Goal: Task Accomplishment & Management: Manage account settings

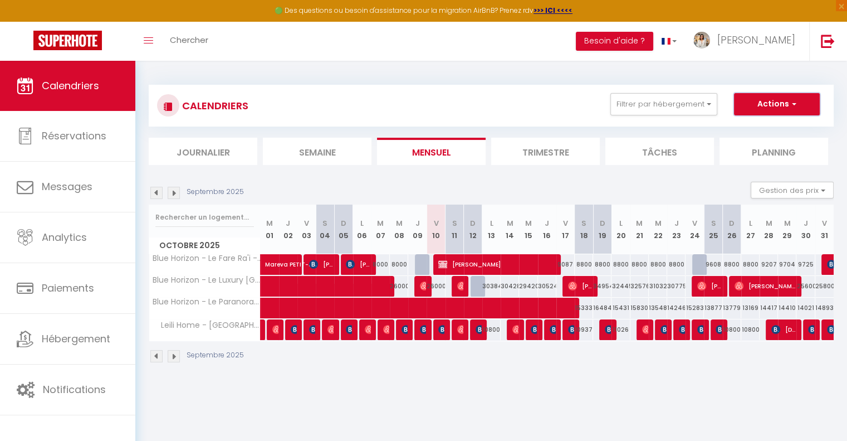
click at [789, 109] on button "Actions" at bounding box center [777, 104] width 86 height 22
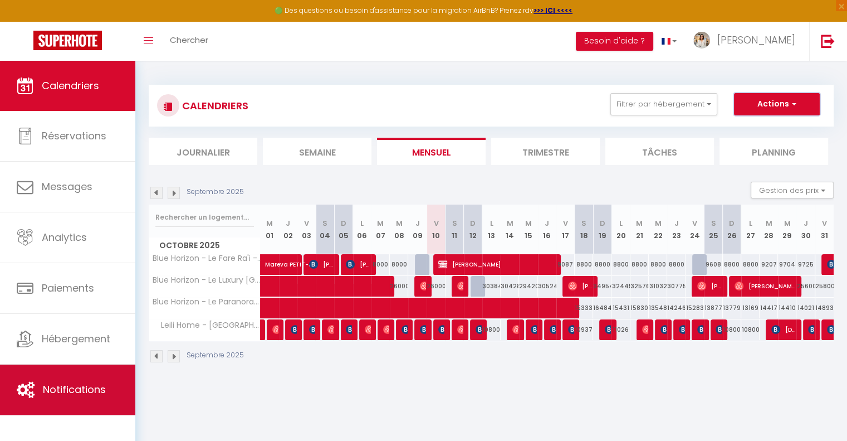
click at [57, 378] on link "Notifications" at bounding box center [67, 389] width 135 height 50
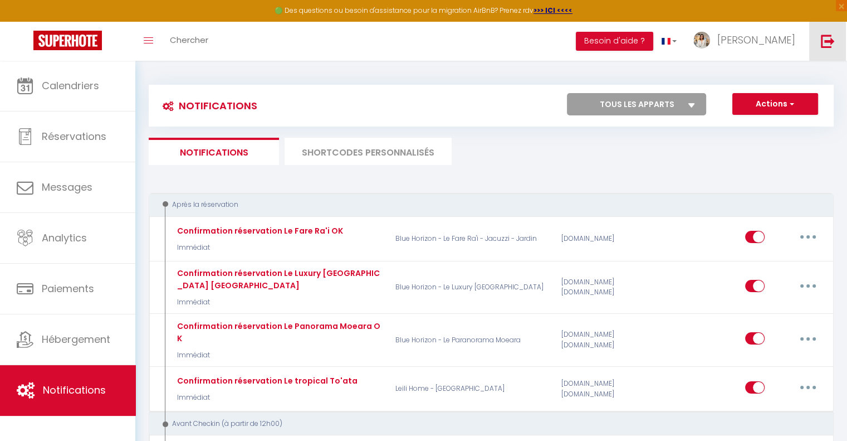
click at [831, 29] on link at bounding box center [827, 41] width 37 height 39
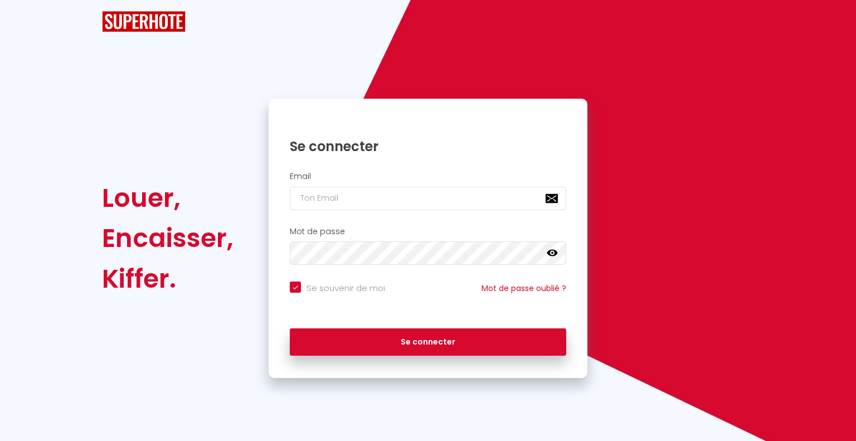
checkbox input "true"
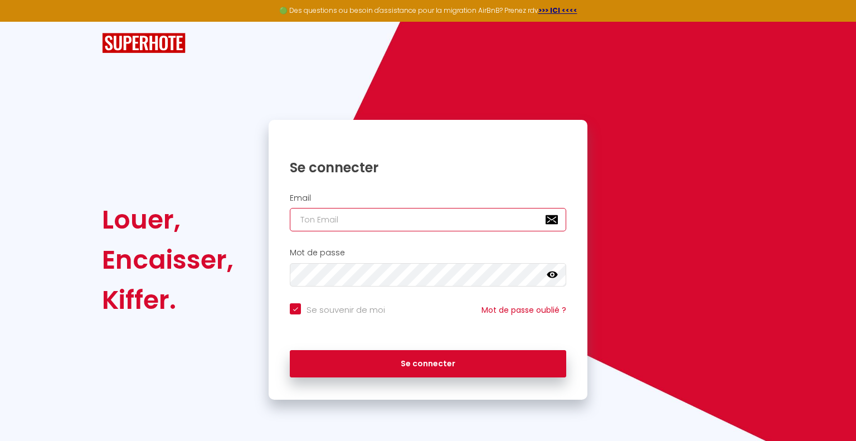
type input "[DOMAIN_NAME][EMAIL_ADDRESS][DOMAIN_NAME]"
checkbox input "true"
click at [555, 274] on icon at bounding box center [551, 274] width 11 height 7
